Goal: Information Seeking & Learning: Learn about a topic

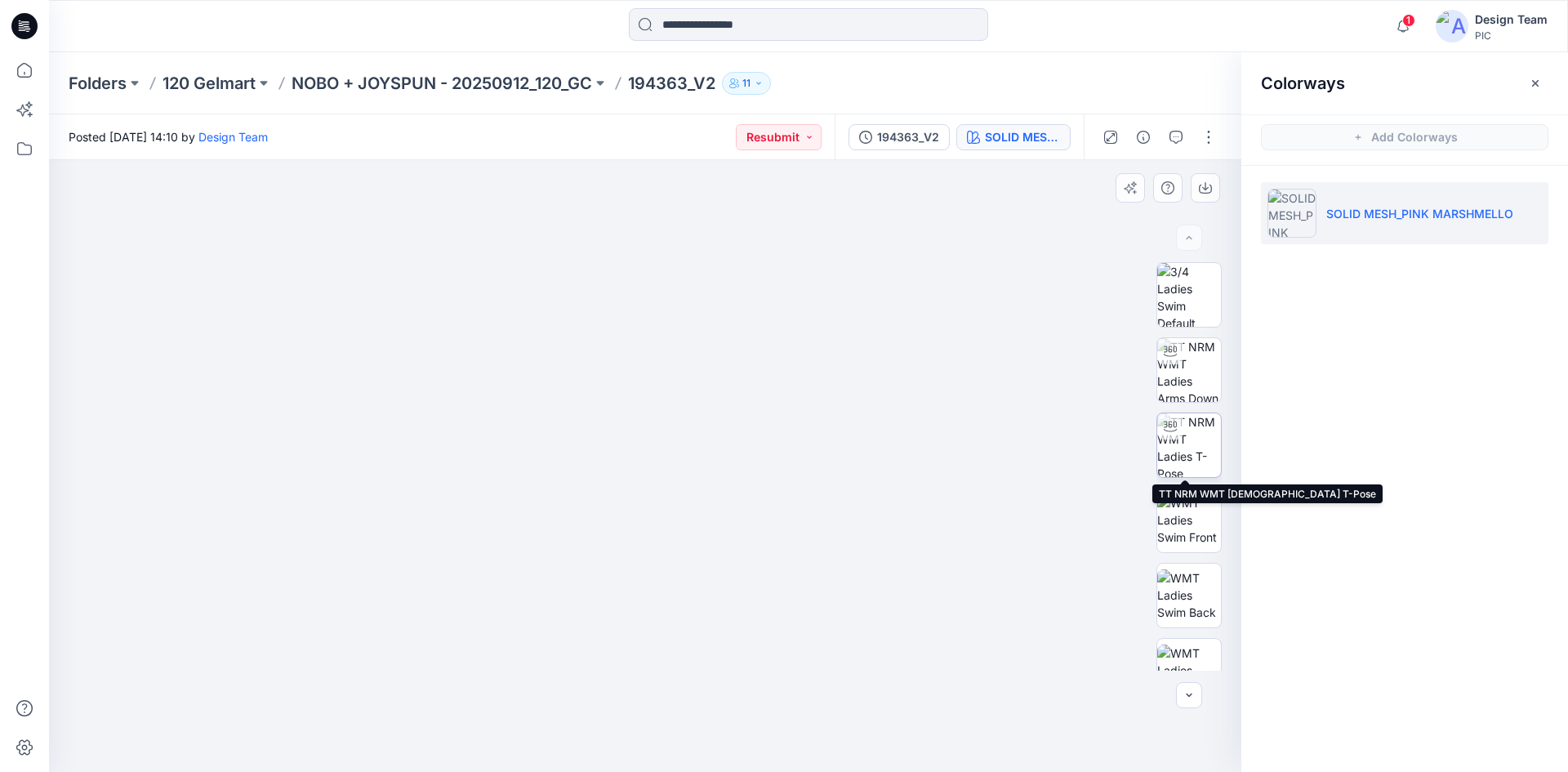
drag, startPoint x: 1186, startPoint y: 434, endPoint x: 1168, endPoint y: 437, distance: 18.2
click at [1186, 434] on img at bounding box center [1189, 445] width 64 height 64
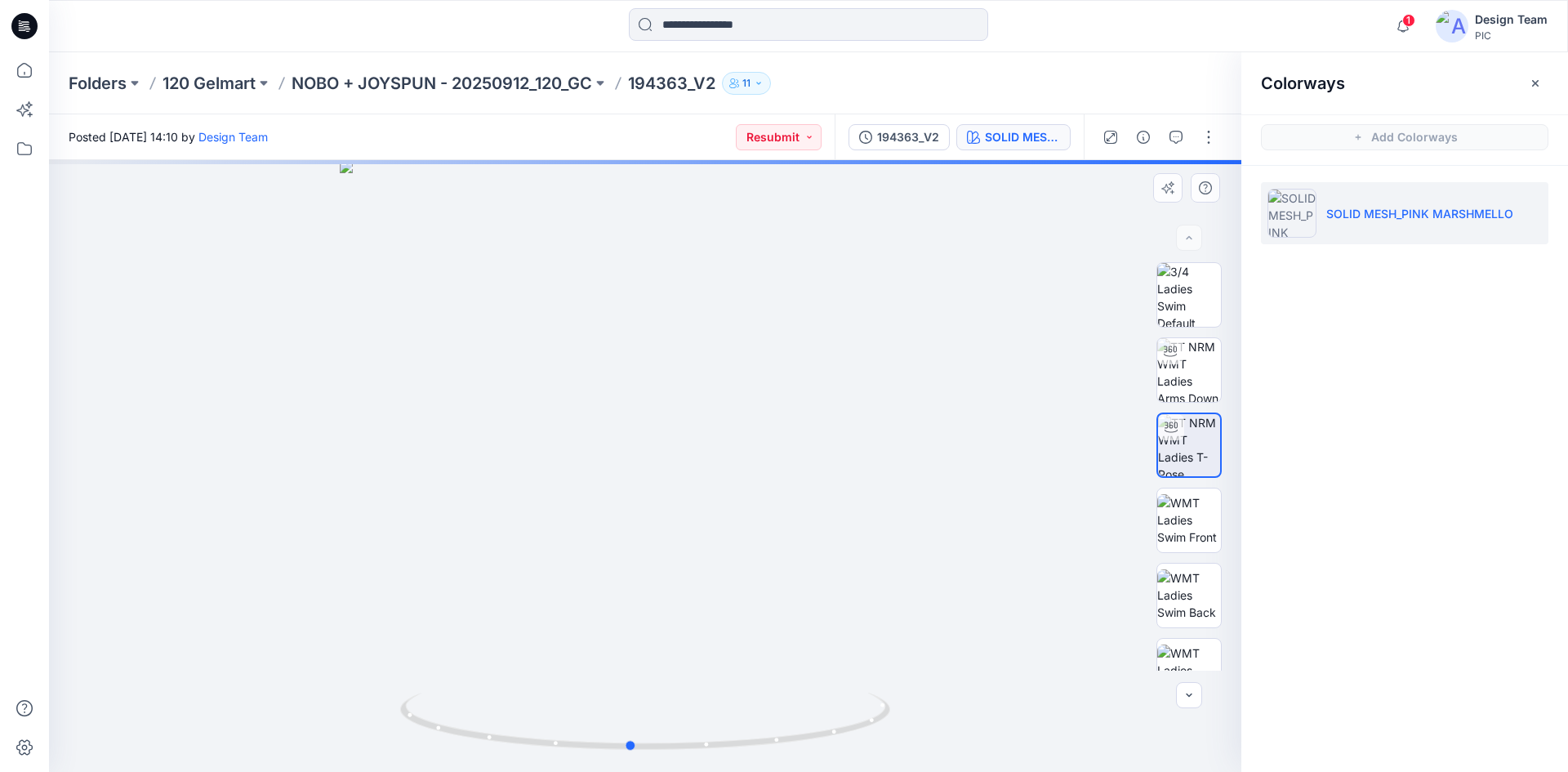
drag, startPoint x: 849, startPoint y: 735, endPoint x: 319, endPoint y: 725, distance: 530.1
click at [319, 725] on div at bounding box center [644, 466] width 1192 height 612
drag, startPoint x: 827, startPoint y: 731, endPoint x: 661, endPoint y: 736, distance: 166.1
click at [661, 736] on icon at bounding box center [648, 723] width 494 height 61
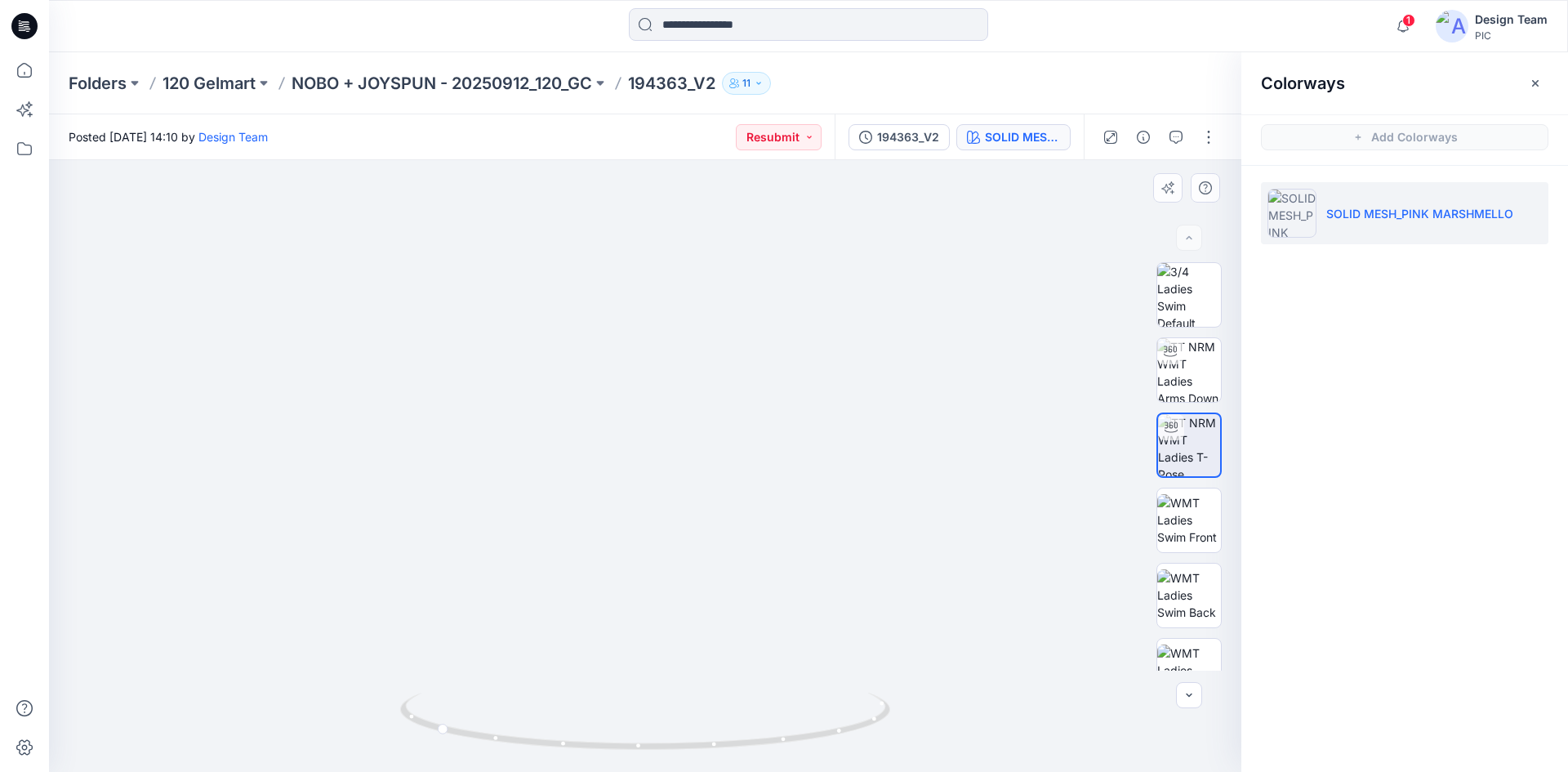
drag, startPoint x: 547, startPoint y: 568, endPoint x: 546, endPoint y: 479, distance: 89.0
click at [546, 479] on img at bounding box center [644, 176] width 1593 height 1192
drag, startPoint x: 631, startPoint y: 449, endPoint x: 643, endPoint y: 520, distance: 72.0
click at [643, 520] on img at bounding box center [645, 437] width 712 height 671
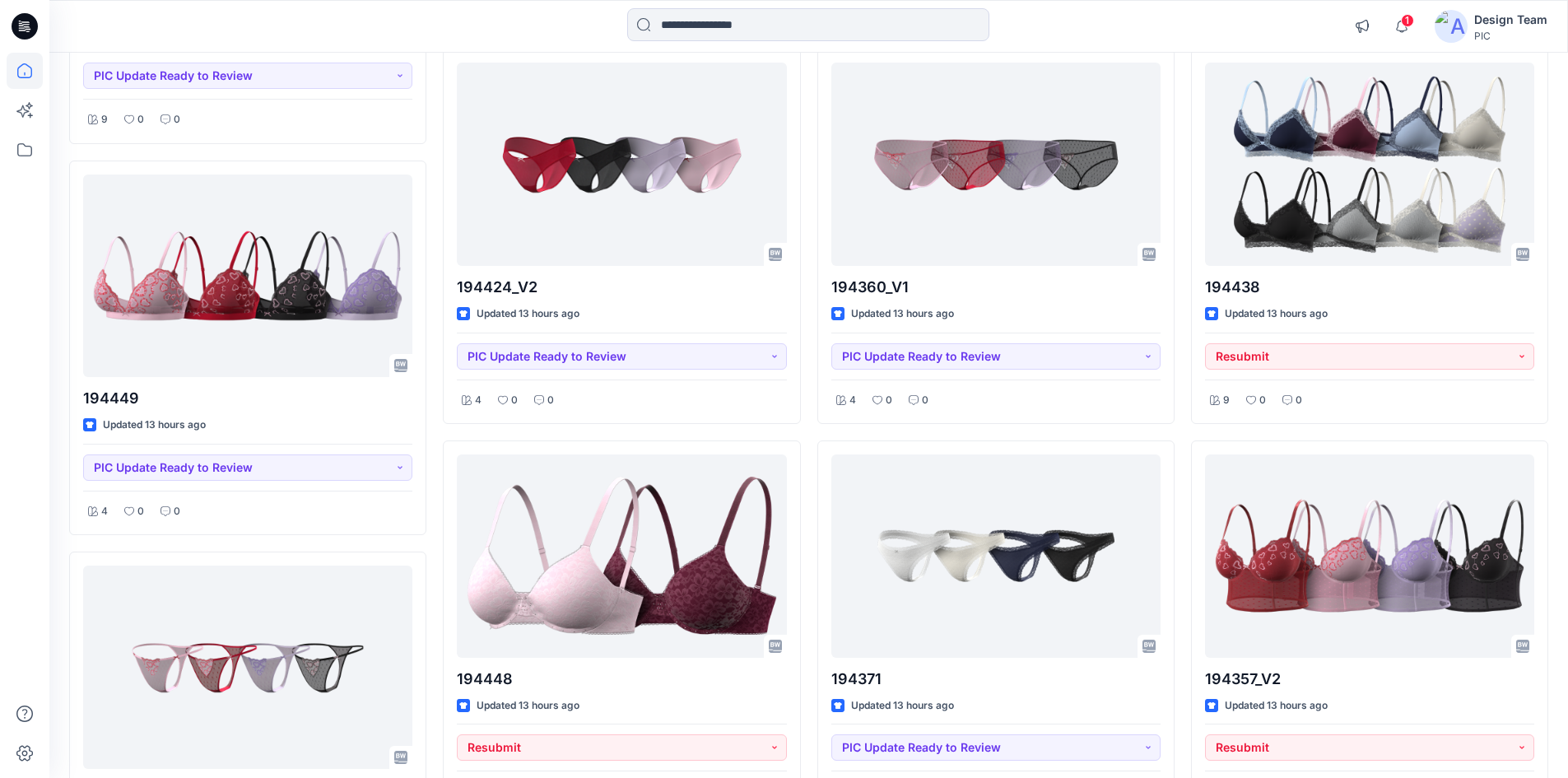
scroll to position [2469, 0]
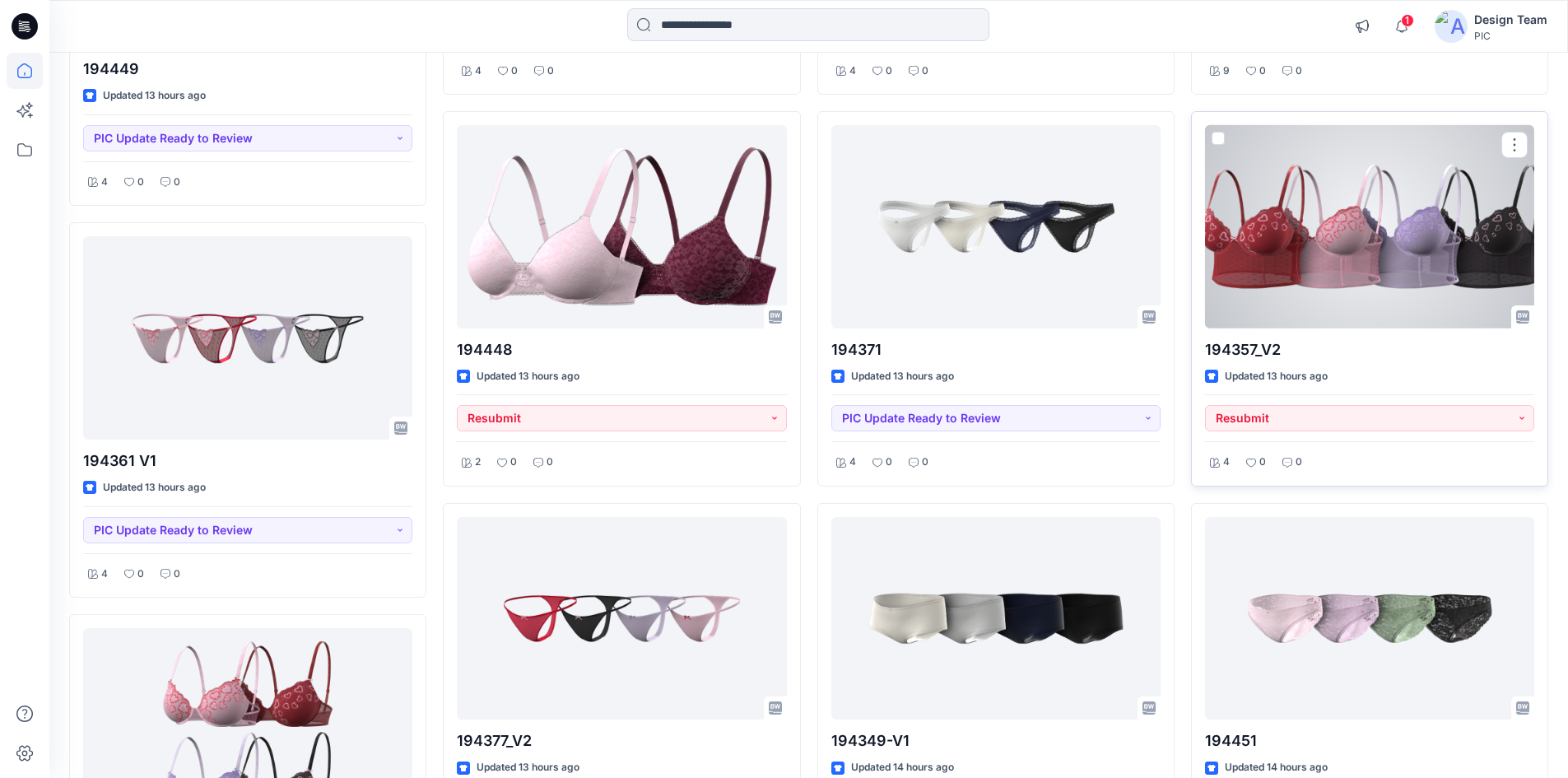
click at [1289, 308] on div at bounding box center [1369, 227] width 329 height 204
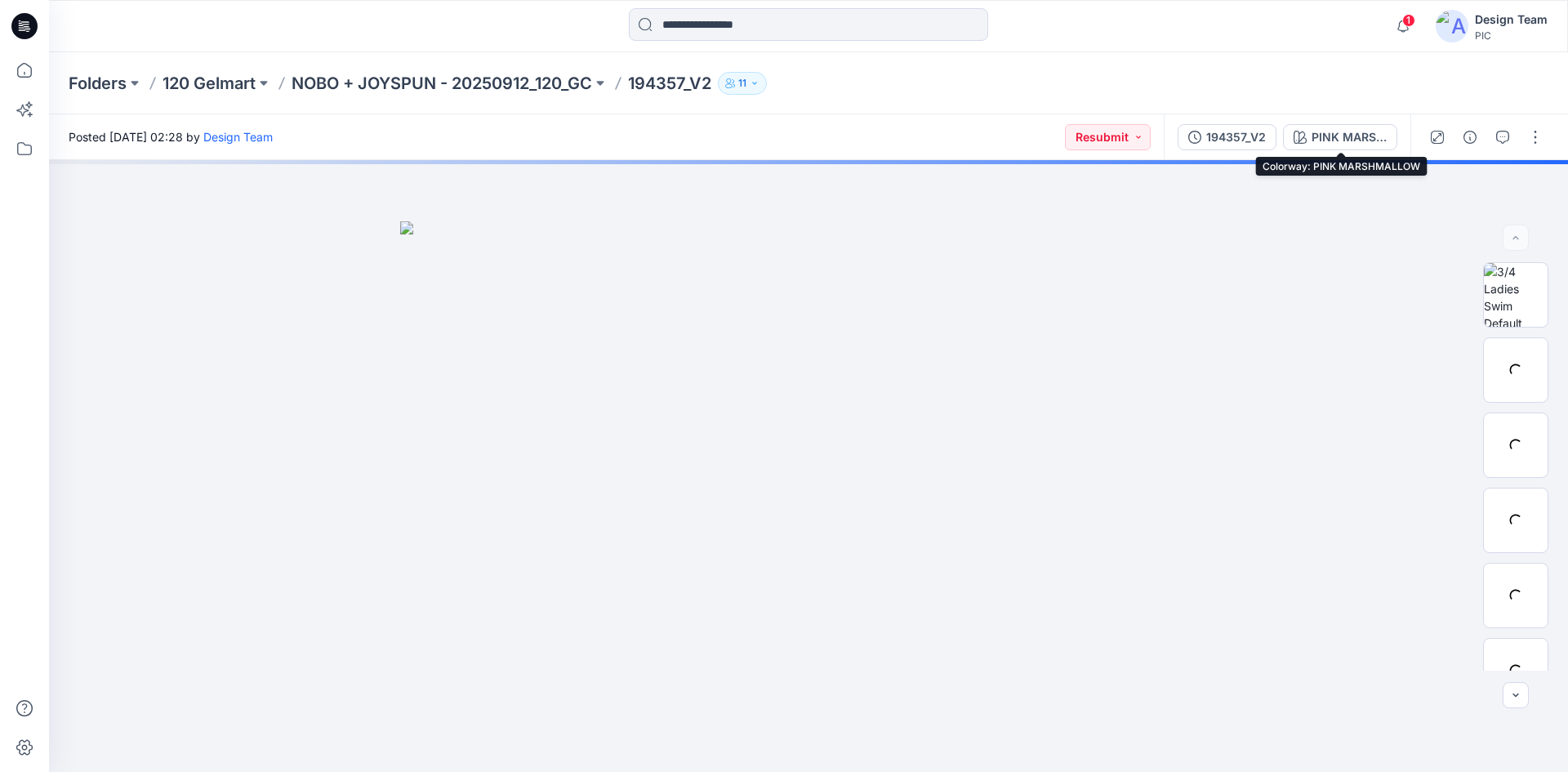
click at [1315, 142] on div "PINK MARSHMALLOW" at bounding box center [1349, 136] width 75 height 18
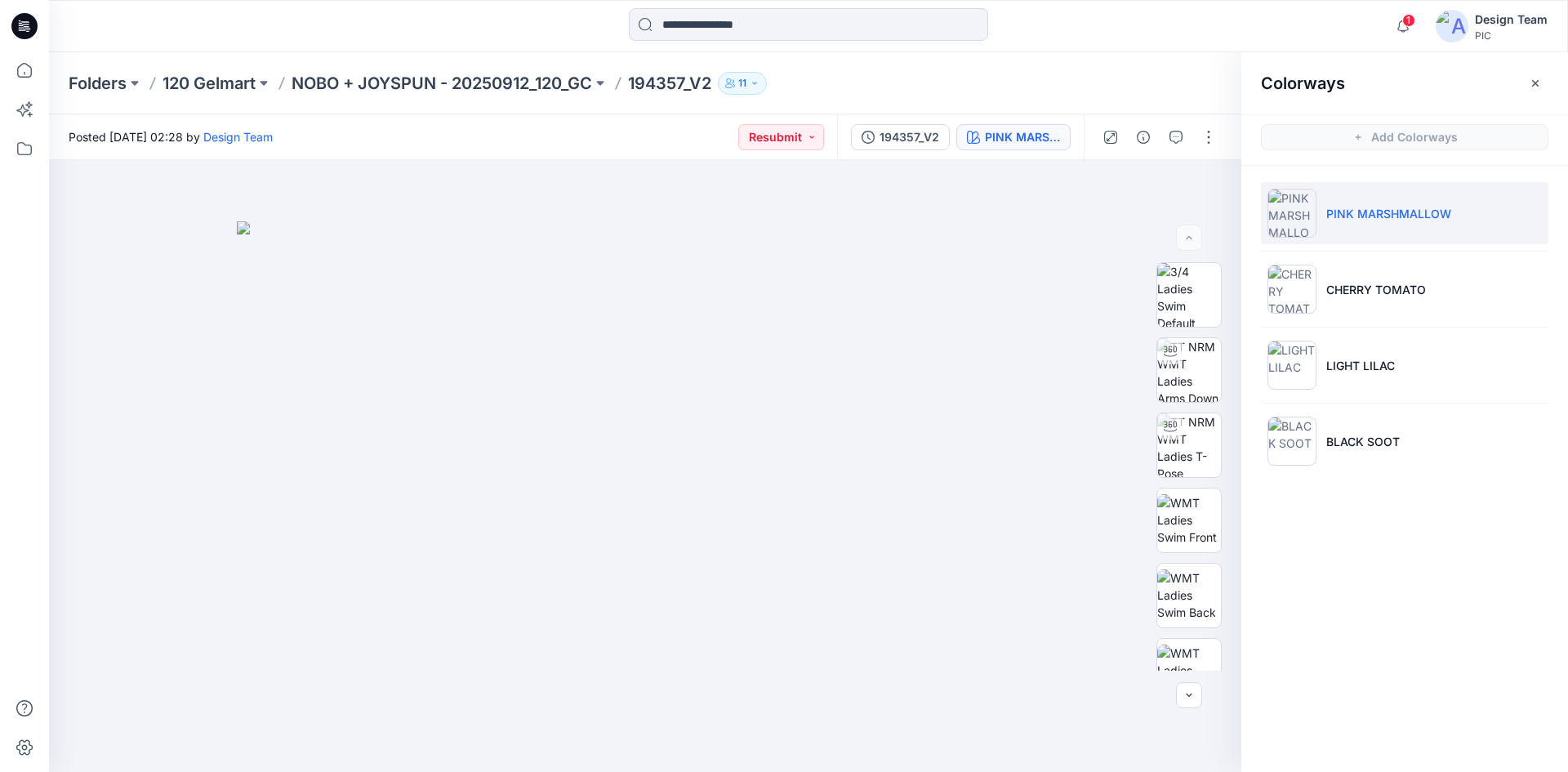
click at [1360, 217] on p "PINK MARSHMALLOW" at bounding box center [1388, 214] width 125 height 17
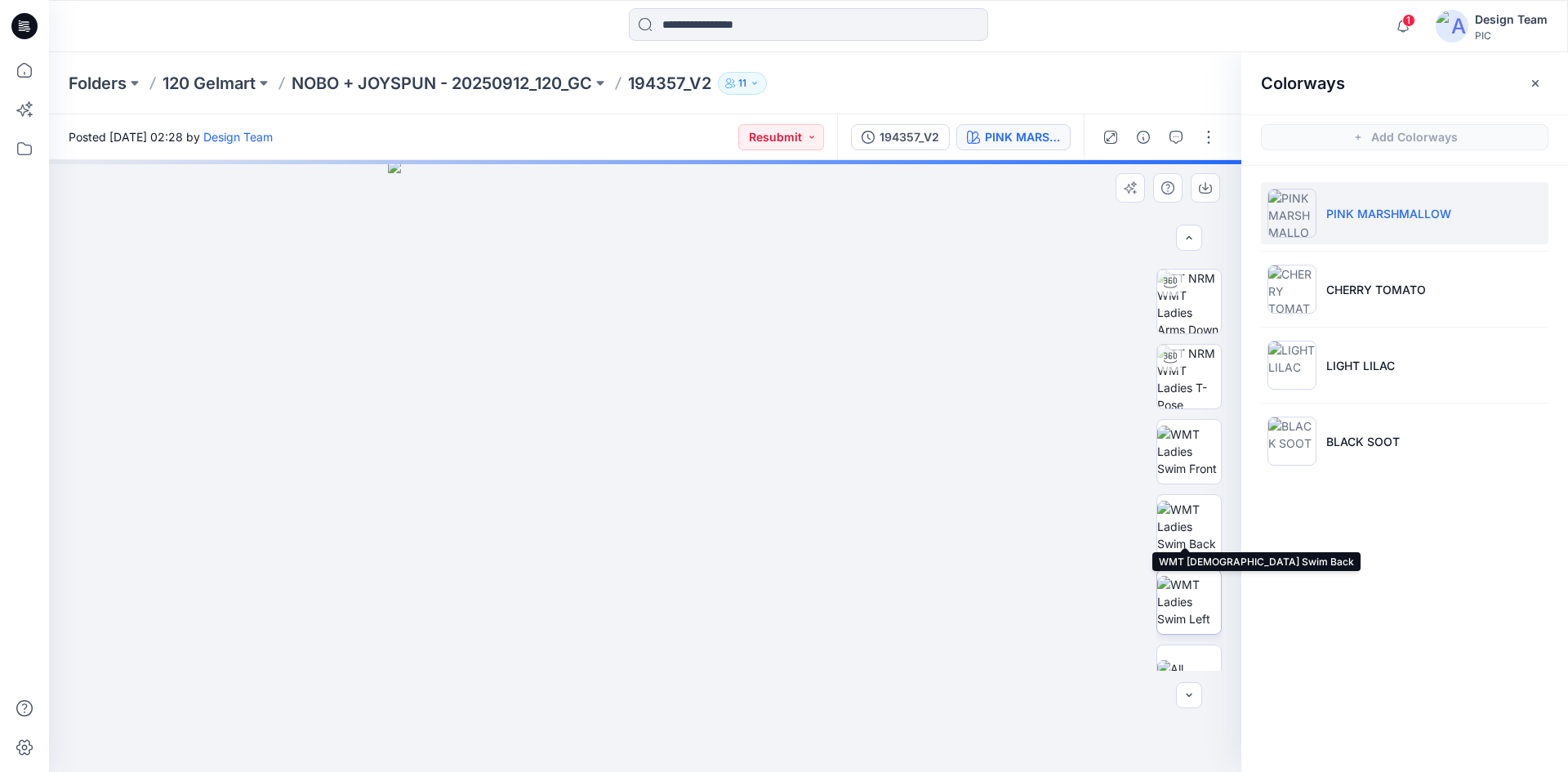
scroll to position [107, 0]
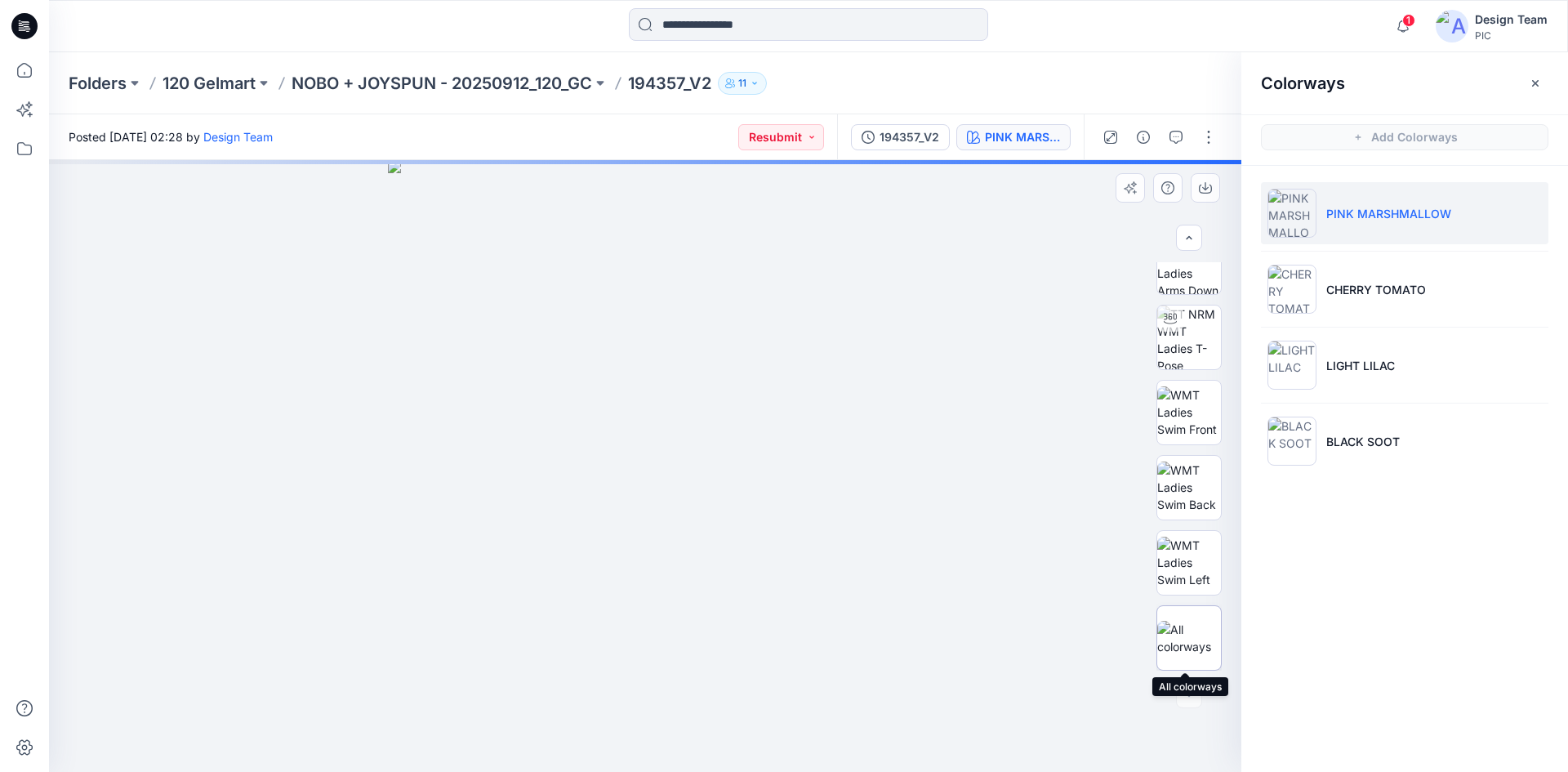
click at [1177, 640] on img at bounding box center [1189, 637] width 64 height 34
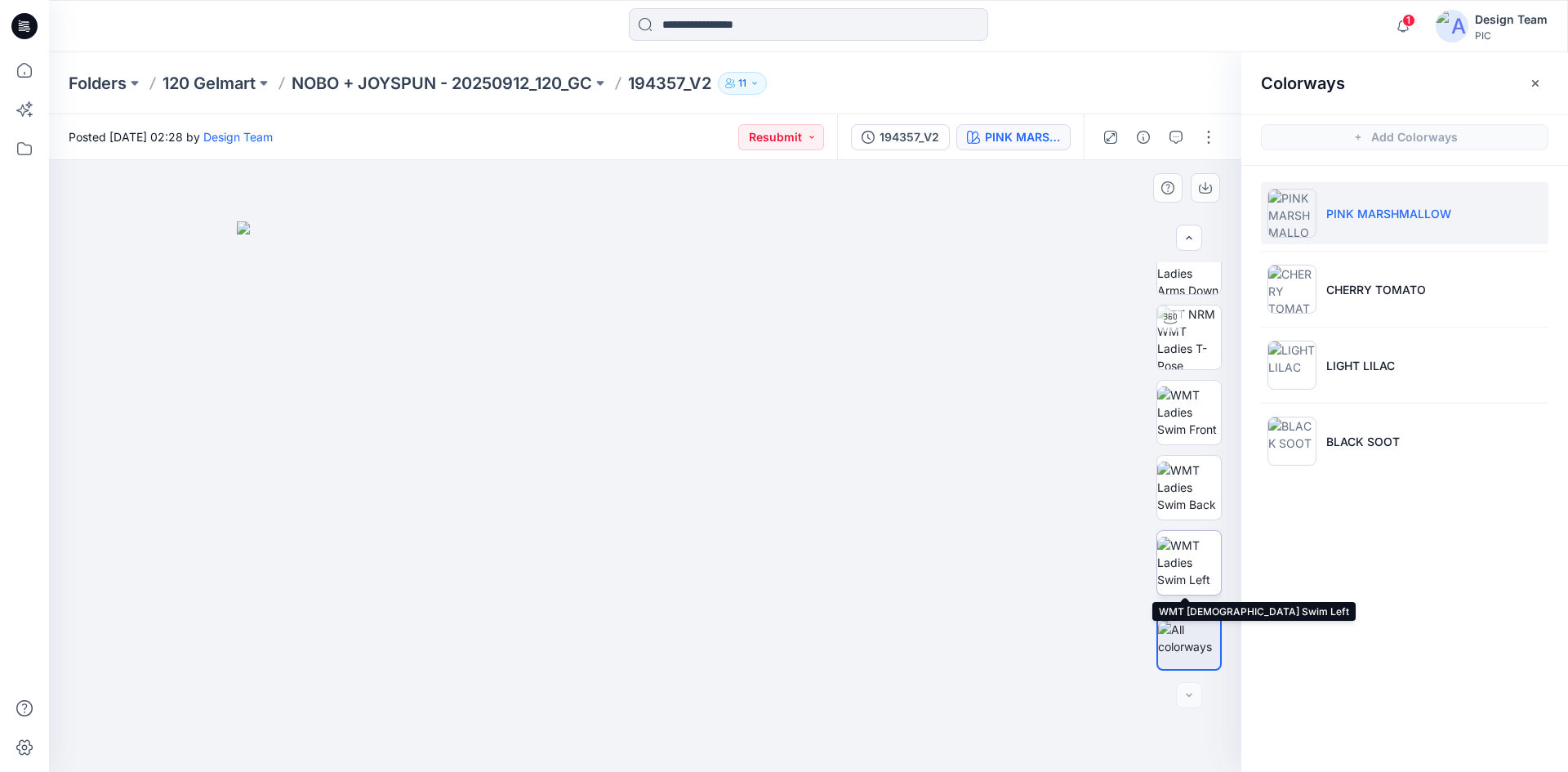
click at [1174, 581] on img at bounding box center [1189, 562] width 64 height 51
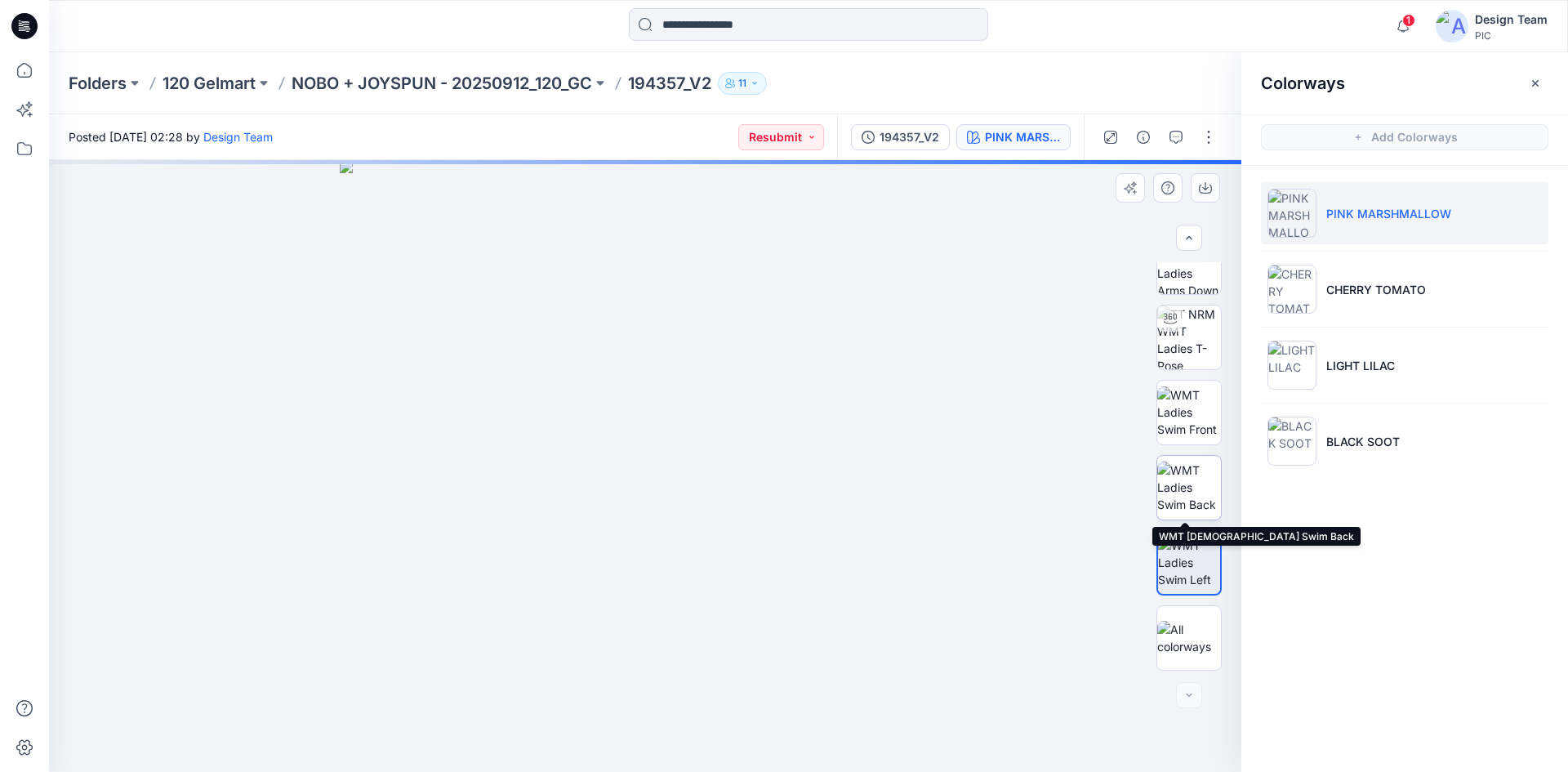
click at [1177, 505] on img at bounding box center [1189, 487] width 64 height 51
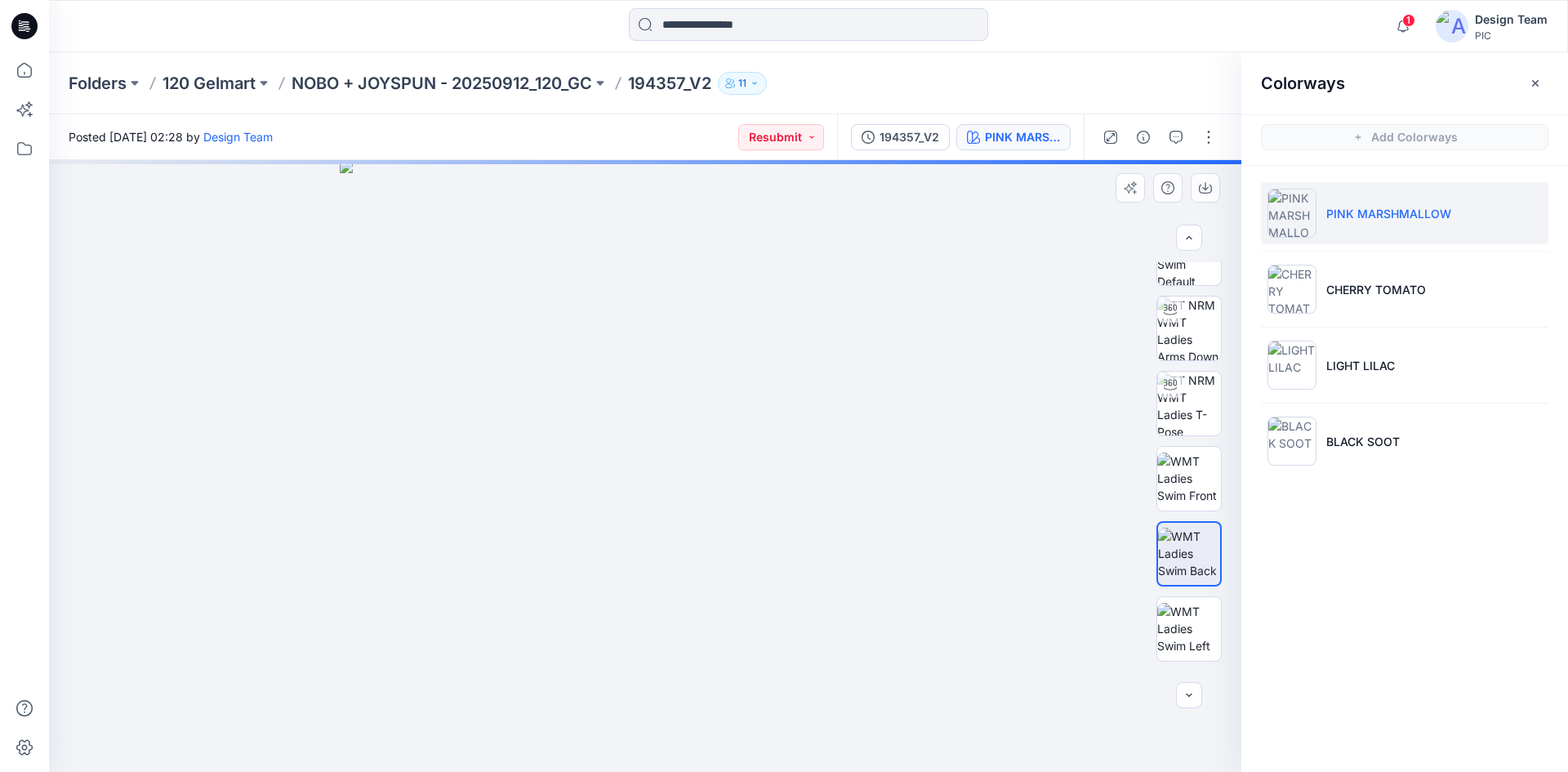
scroll to position [26, 0]
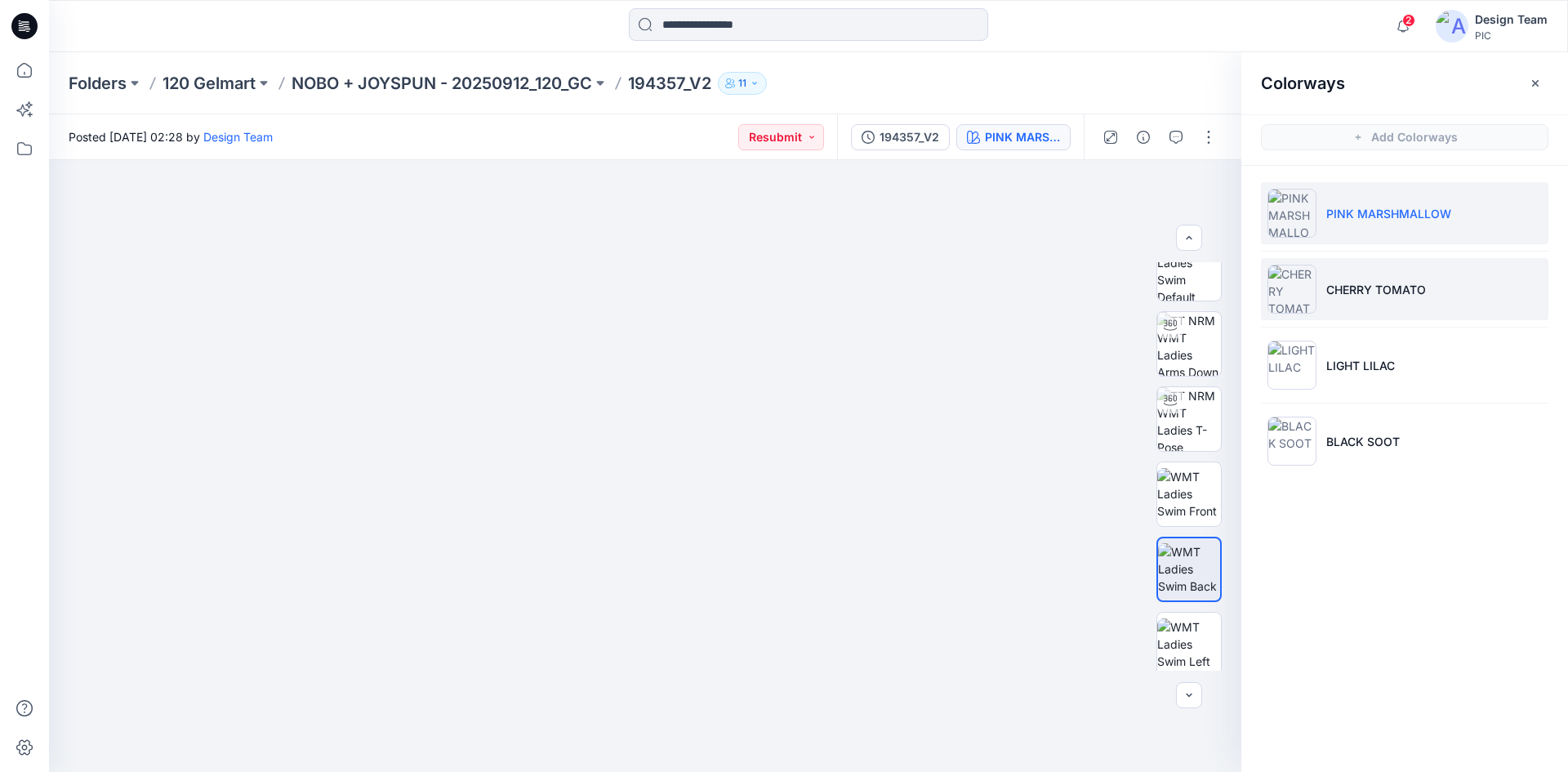
click at [1311, 318] on li "CHERRY TOMATO" at bounding box center [1404, 289] width 287 height 62
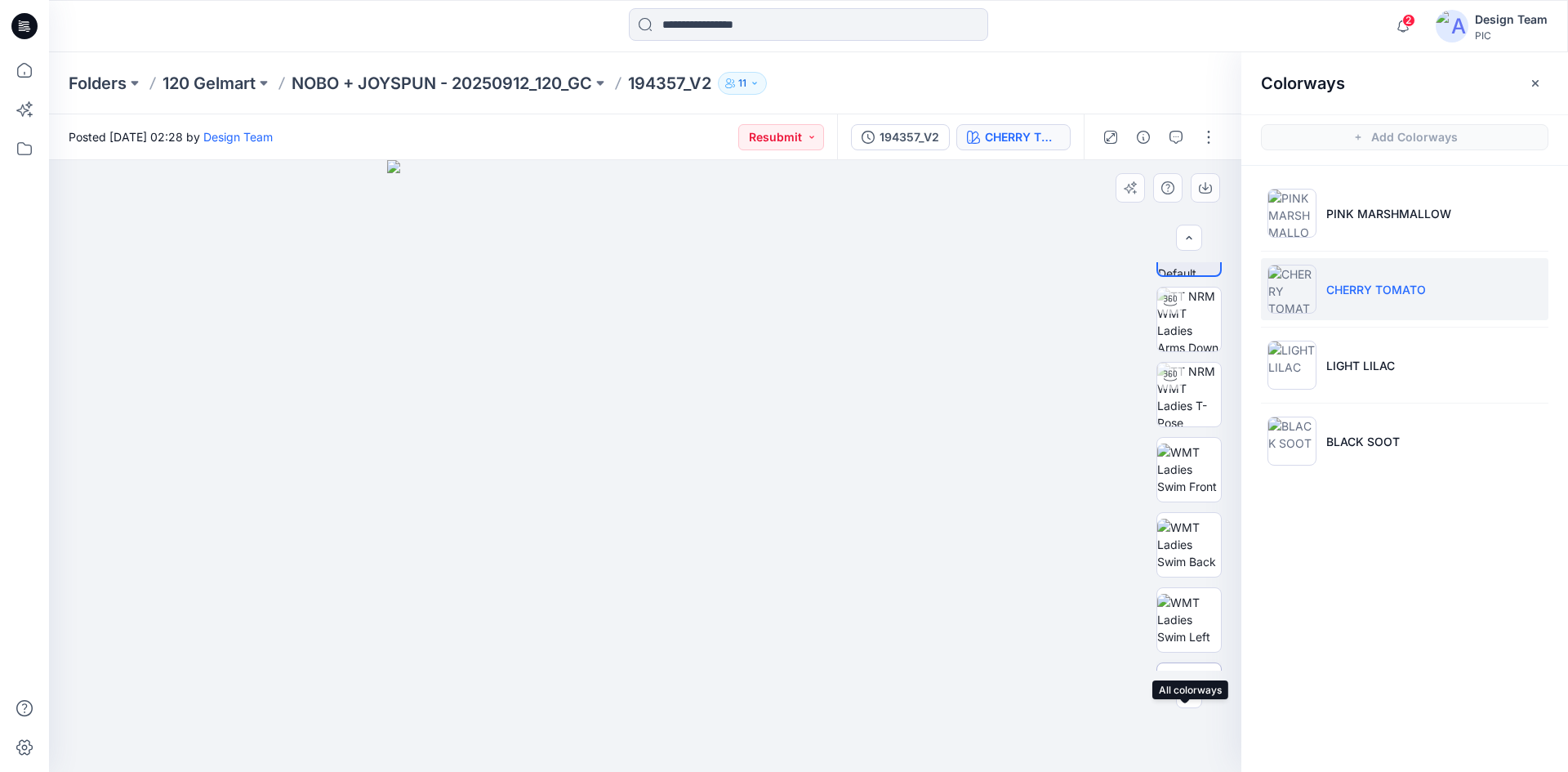
scroll to position [0, 0]
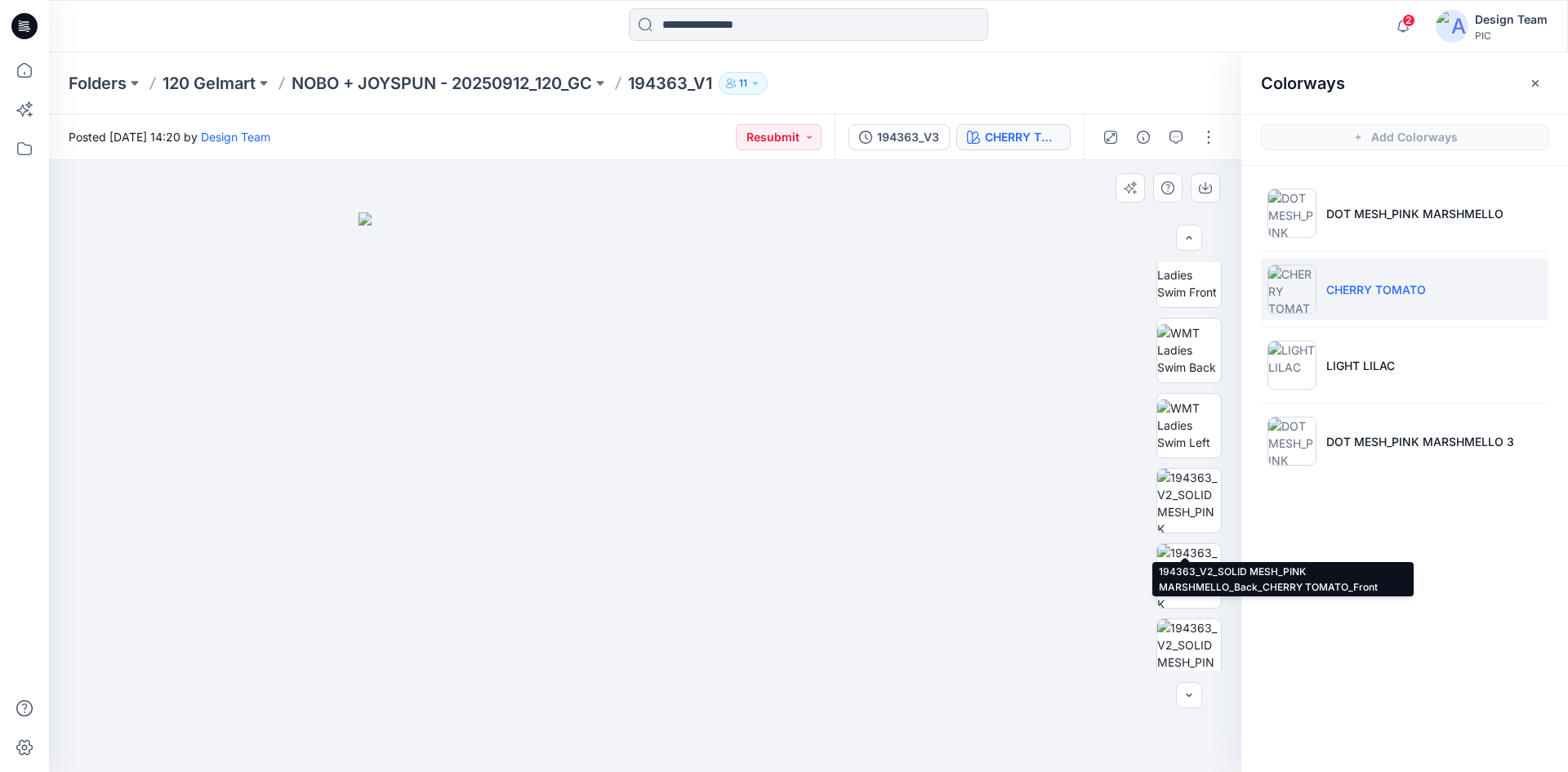
scroll to position [333, 0]
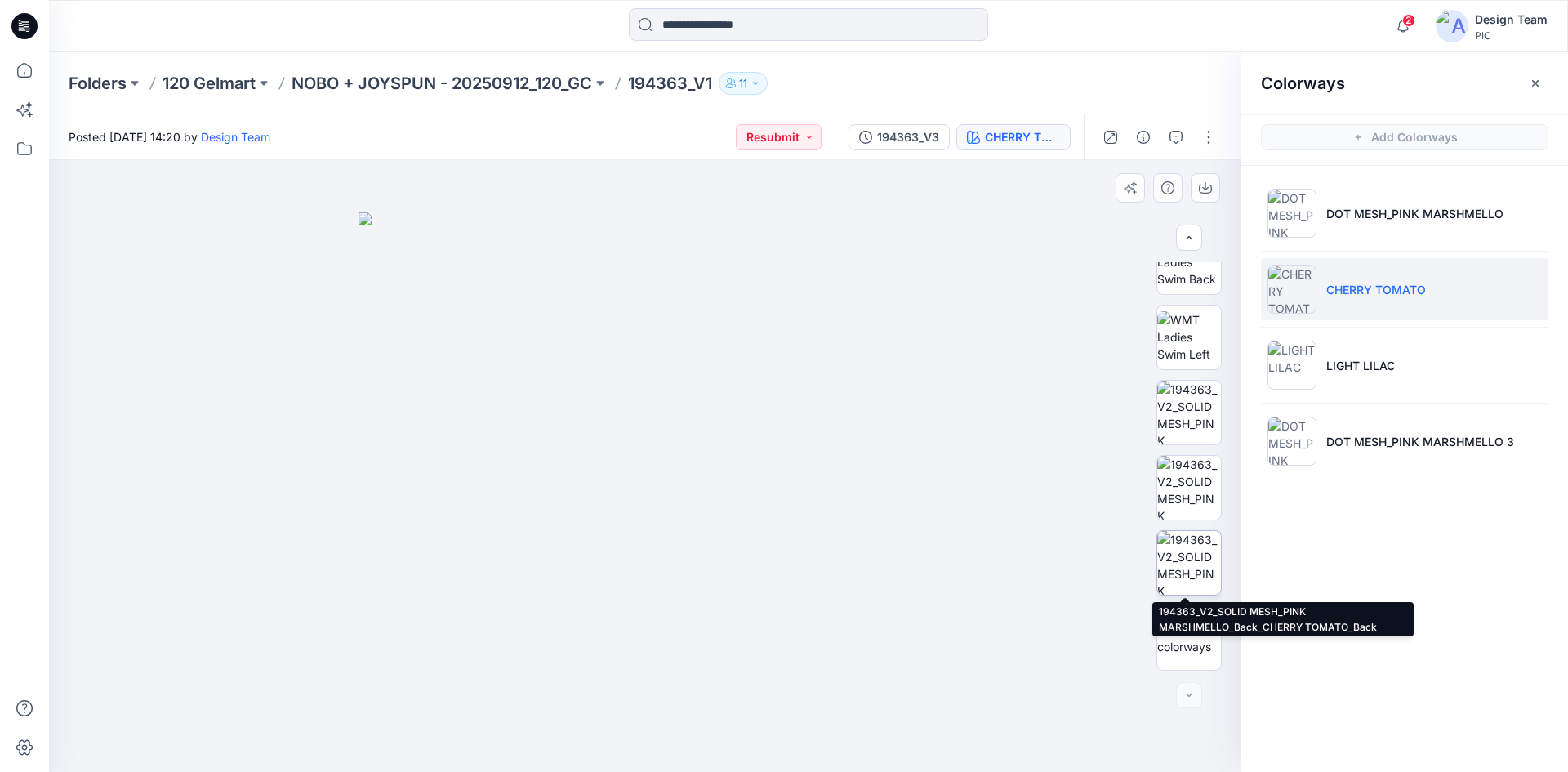
click at [1188, 567] on img at bounding box center [1189, 562] width 64 height 64
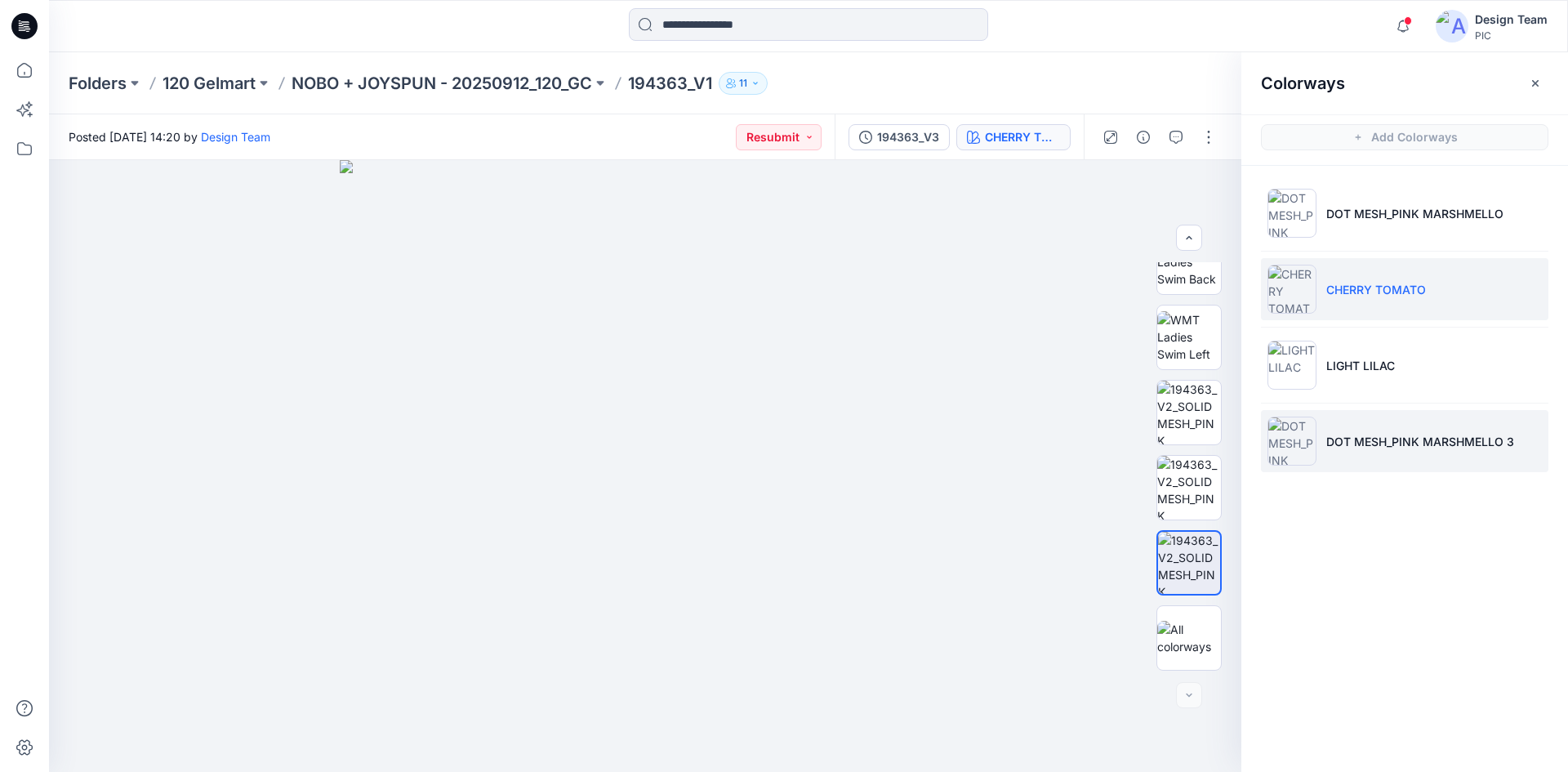
click at [1283, 464] on img at bounding box center [1291, 441] width 49 height 49
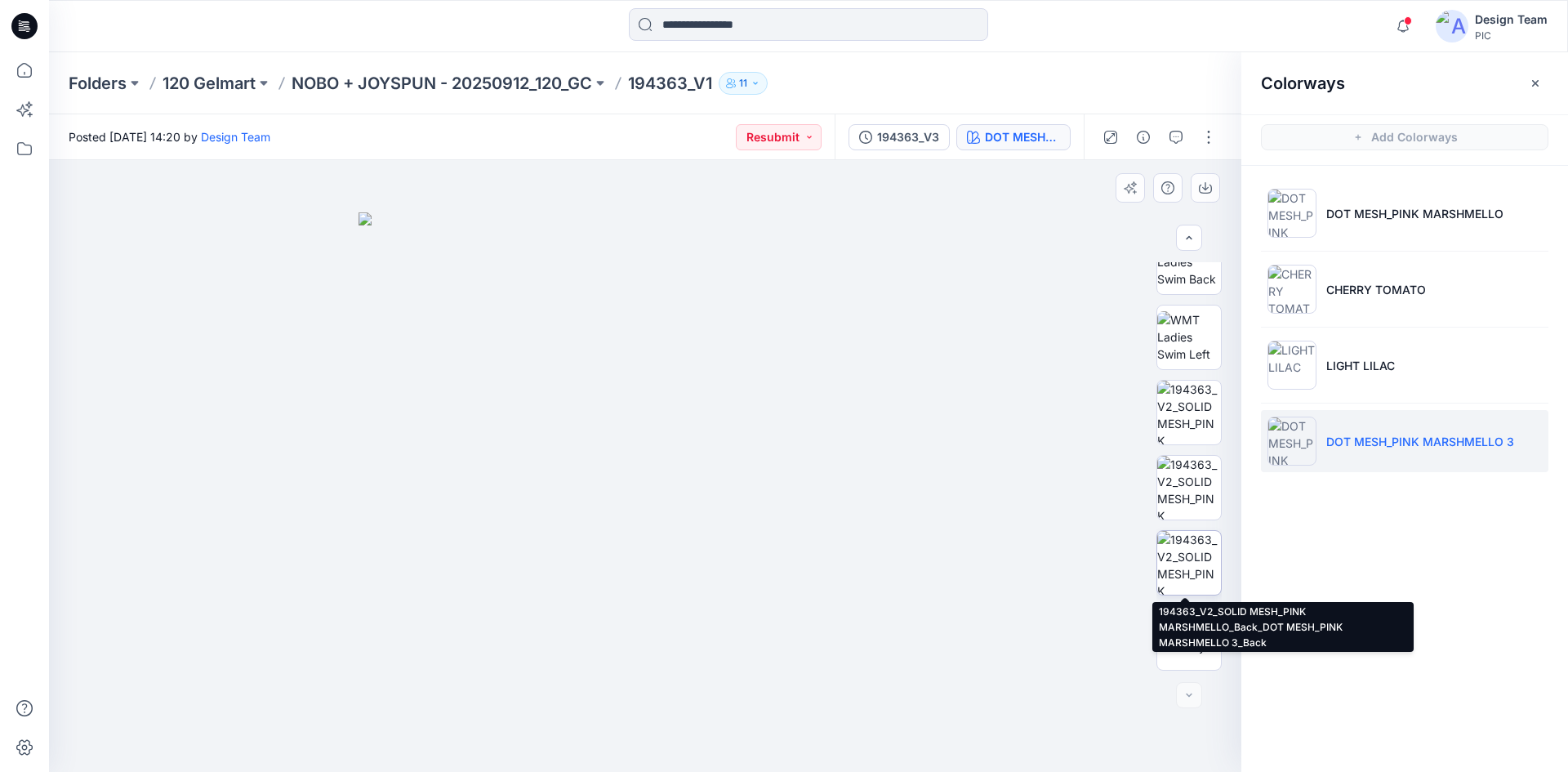
click at [1178, 589] on img at bounding box center [1189, 562] width 64 height 64
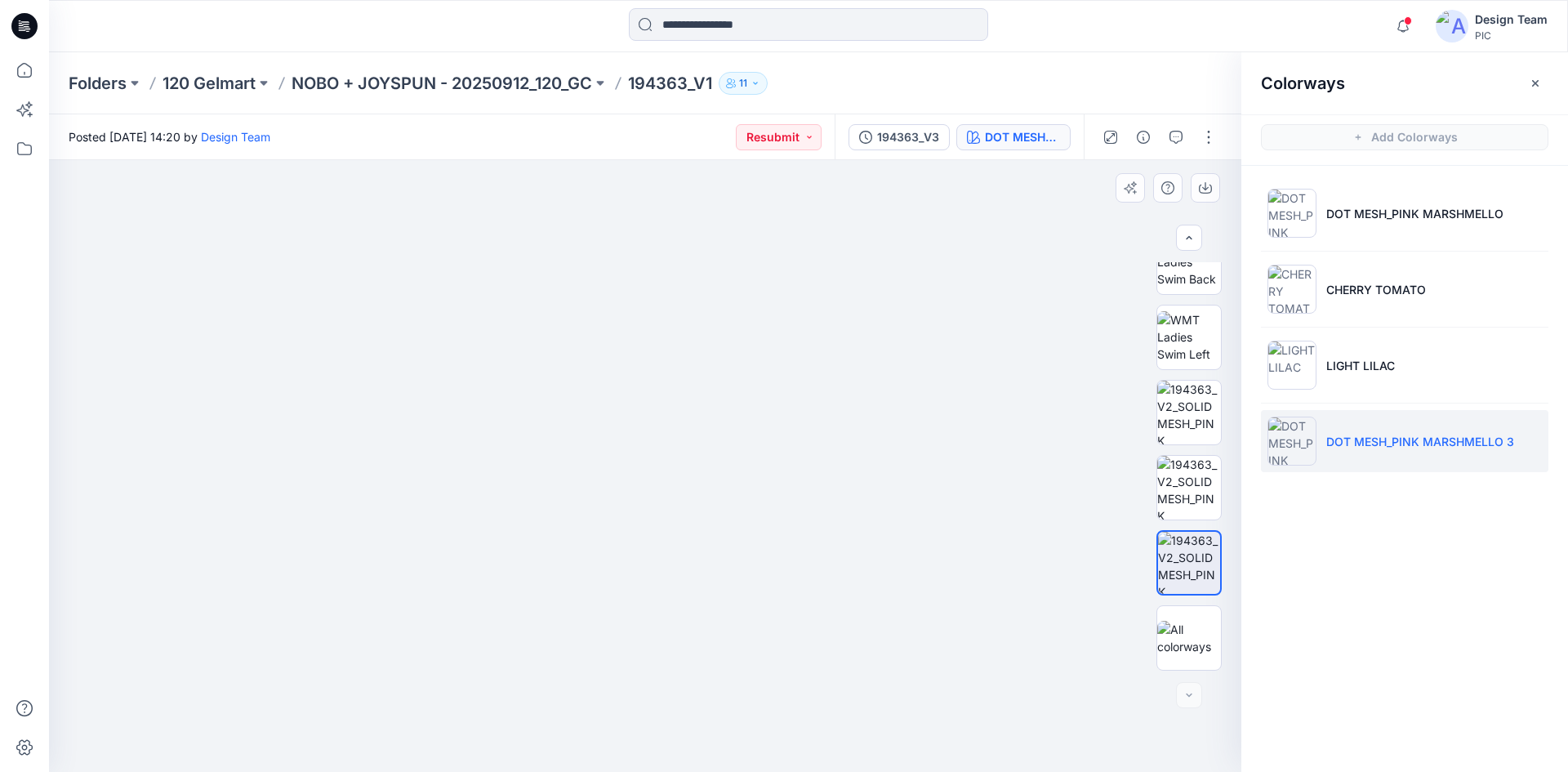
drag, startPoint x: 853, startPoint y: 620, endPoint x: 856, endPoint y: 495, distance: 125.0
click at [856, 495] on img at bounding box center [649, 146] width 1641 height 1252
drag, startPoint x: 764, startPoint y: 462, endPoint x: 839, endPoint y: 508, distance: 88.0
drag, startPoint x: 927, startPoint y: 458, endPoint x: 835, endPoint y: 401, distance: 108.2
